Goal: Task Accomplishment & Management: Manage account settings

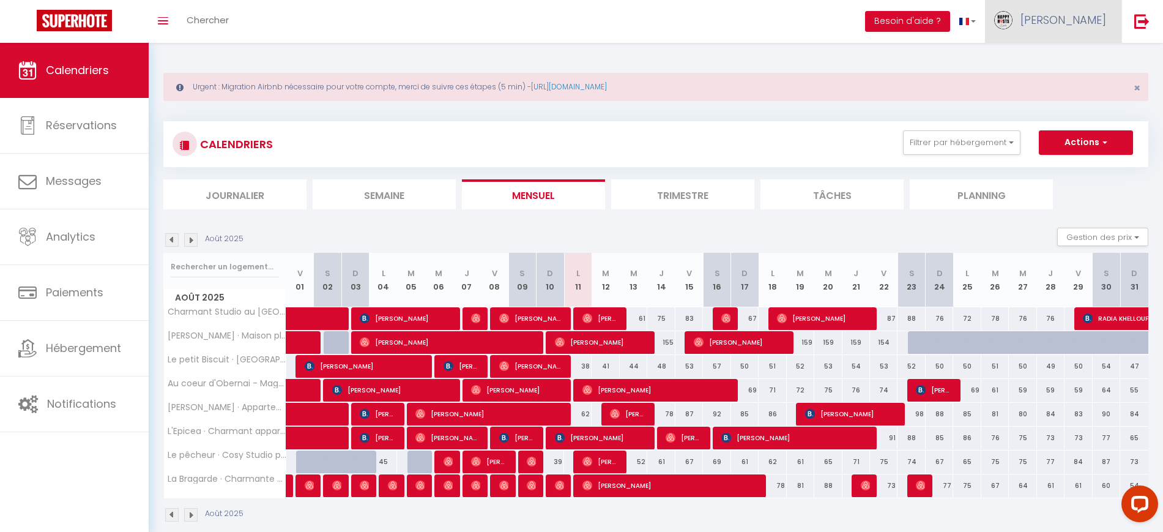
click at [1090, 28] on link "[PERSON_NAME]" at bounding box center [1053, 21] width 136 height 43
click at [1083, 58] on link "Paramètres" at bounding box center [1072, 61] width 91 height 21
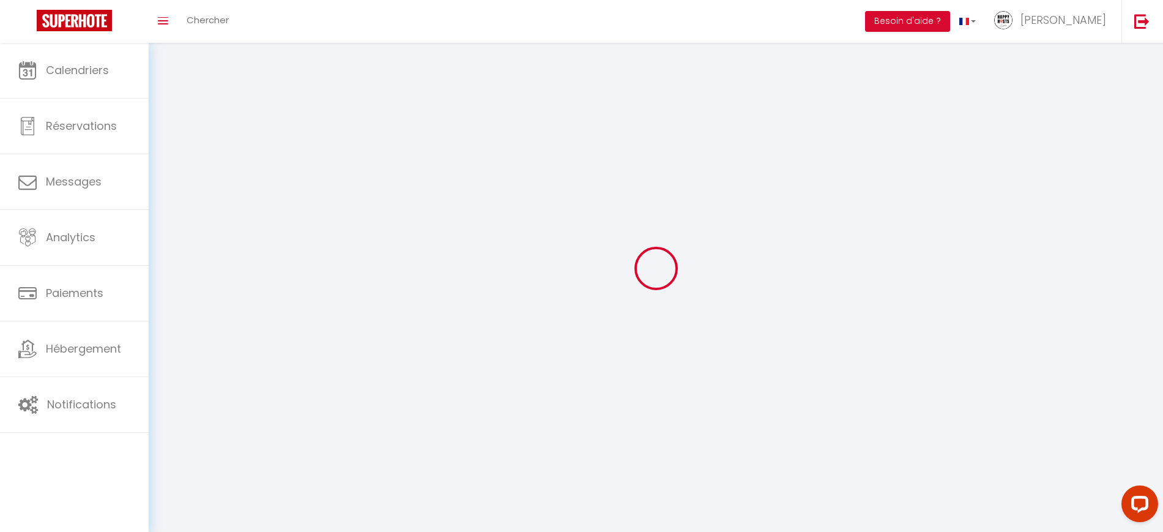
type input "7WBmy1ANYm6EVgbuNuGAiXAjy"
type input "35h73nEHWnjmp4NAo7k2nnF1o"
type input "[URL][DOMAIN_NAME]"
select select "fr"
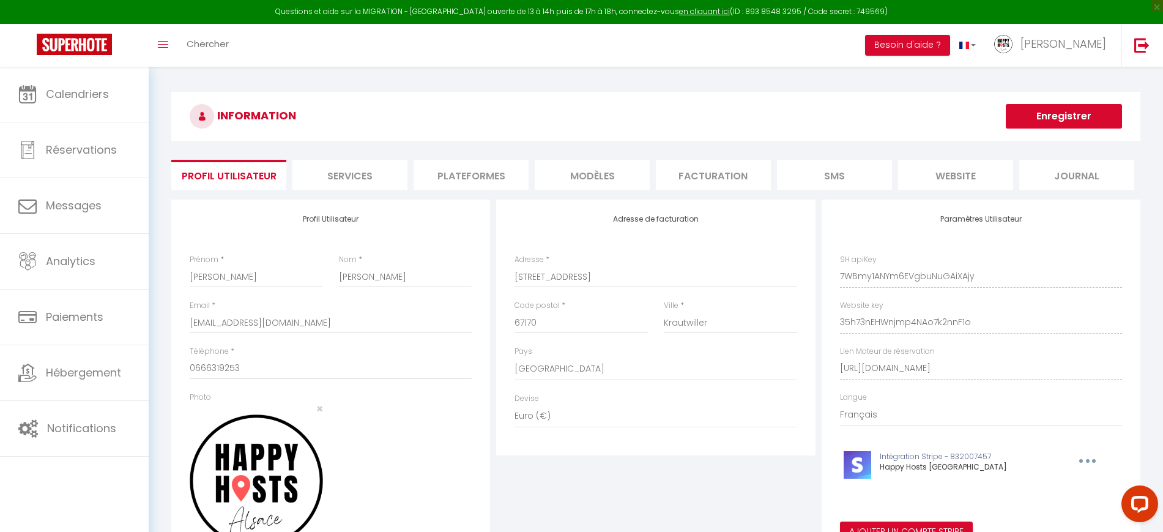
click at [466, 171] on li "Plateformes" at bounding box center [471, 175] width 115 height 30
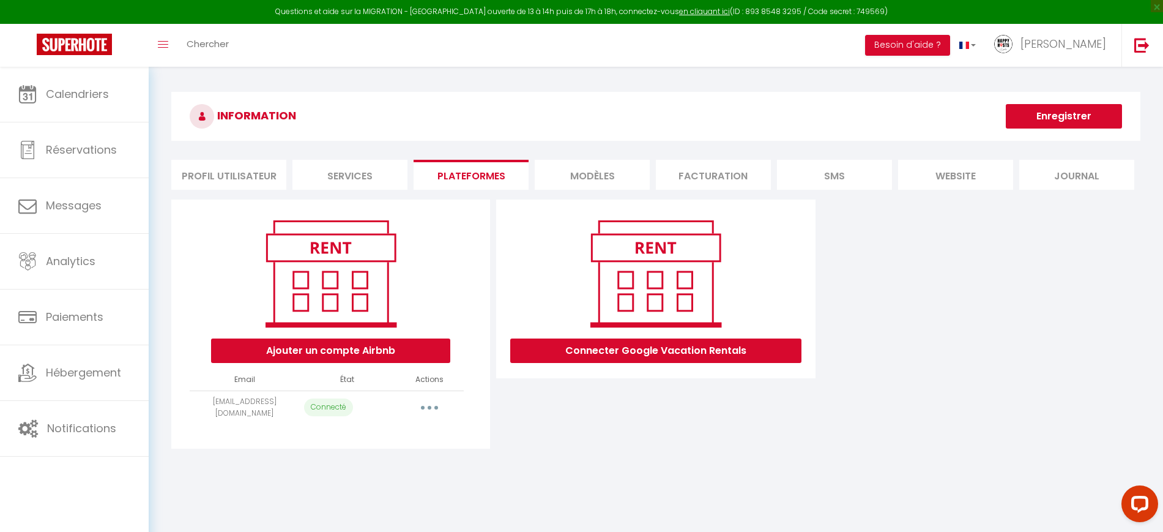
click at [426, 399] on button "button" at bounding box center [429, 408] width 34 height 20
click at [398, 479] on link "Reconnecter le compte" at bounding box center [375, 479] width 135 height 21
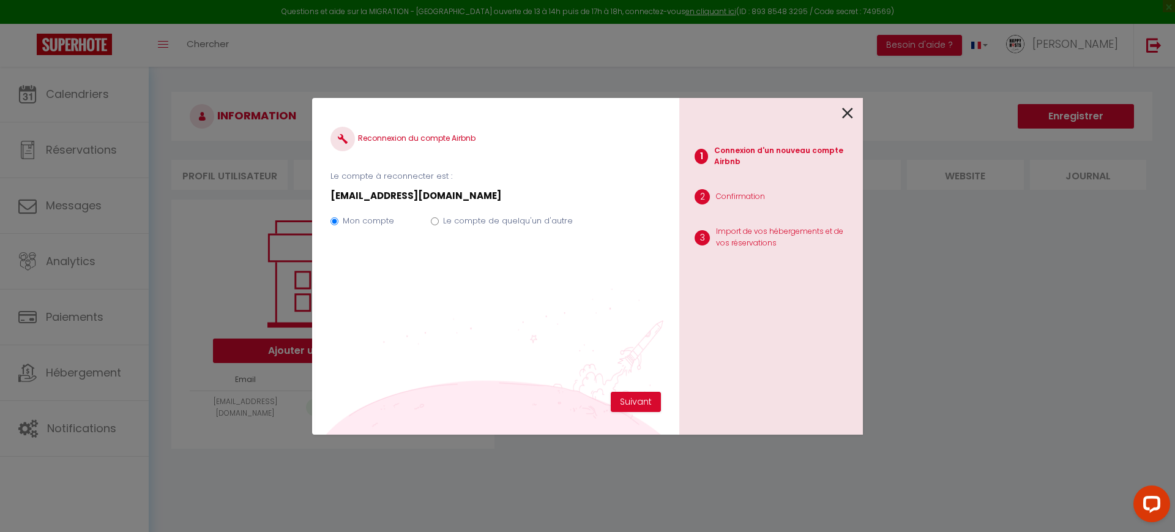
click at [849, 116] on icon at bounding box center [847, 113] width 11 height 18
